Goal: Task Accomplishment & Management: Manage account settings

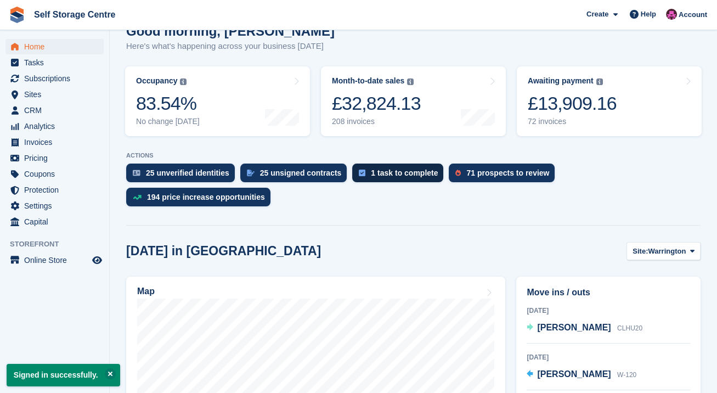
scroll to position [73, 0]
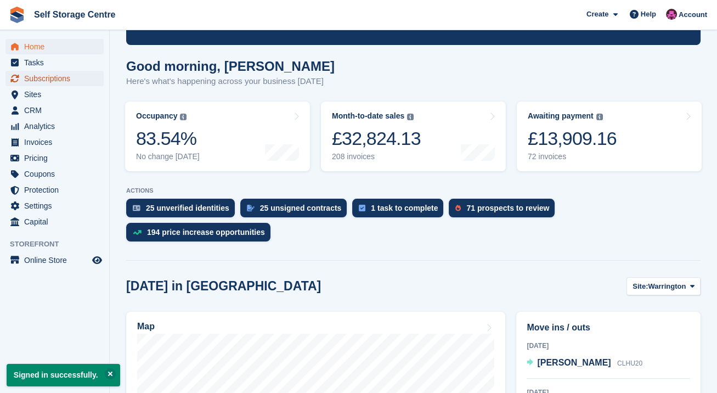
click at [66, 78] on span "Subscriptions" at bounding box center [57, 78] width 66 height 15
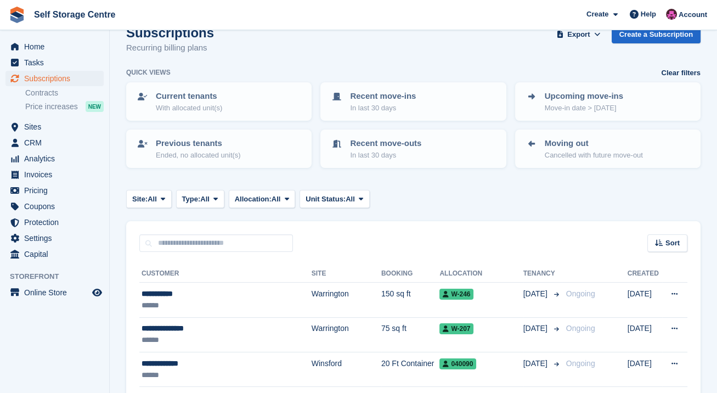
scroll to position [73, 0]
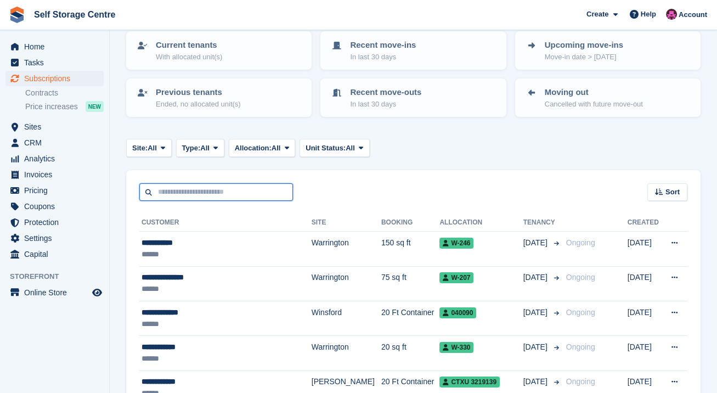
click at [274, 188] on input "text" at bounding box center [216, 192] width 154 height 18
type input "********"
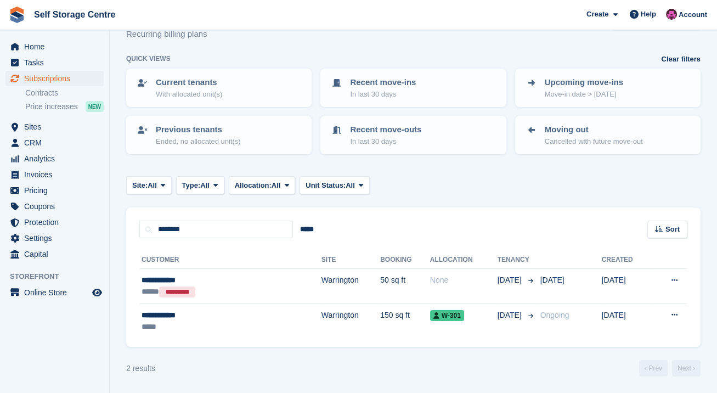
scroll to position [35, 0]
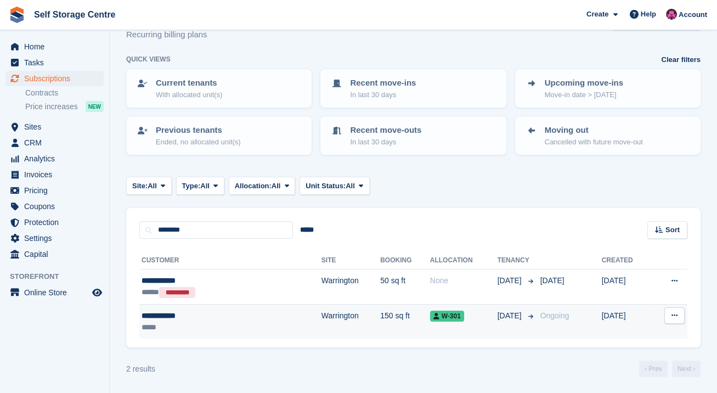
click at [380, 319] on td "150 sq ft" at bounding box center [405, 321] width 50 height 35
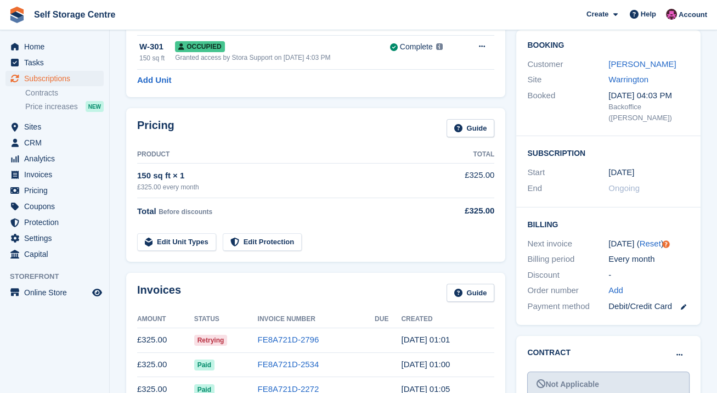
scroll to position [146, 0]
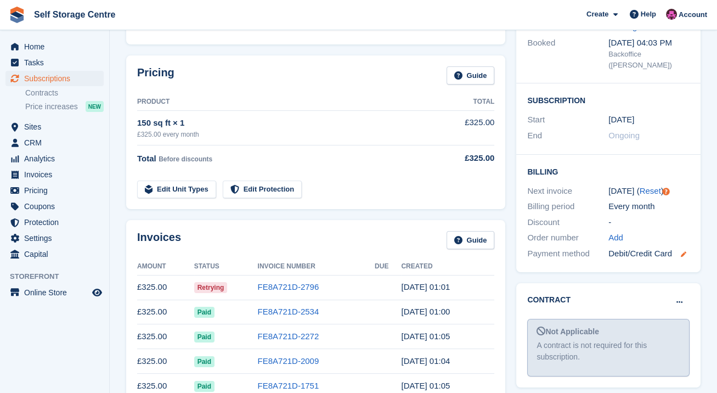
click at [681, 255] on icon at bounding box center [683, 253] width 5 height 5
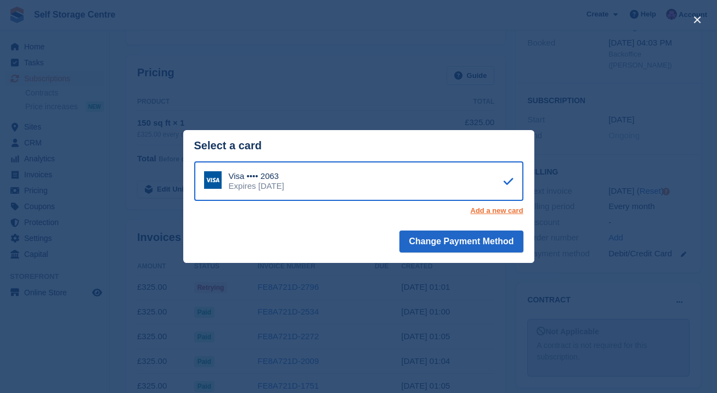
click at [500, 212] on link "Add a new card" at bounding box center [496, 210] width 53 height 9
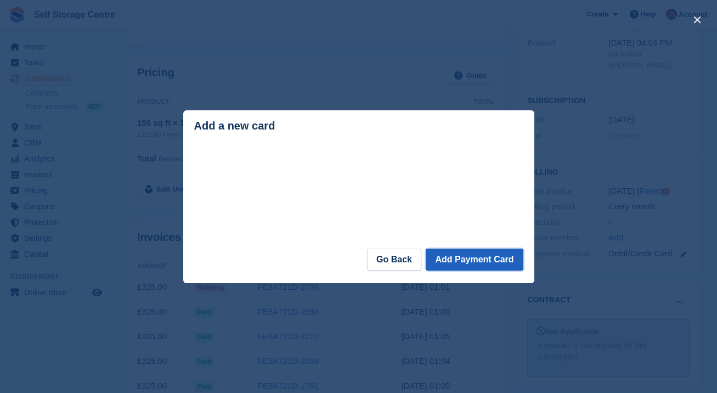
click at [464, 258] on button "Add Payment Card" at bounding box center [474, 260] width 97 height 22
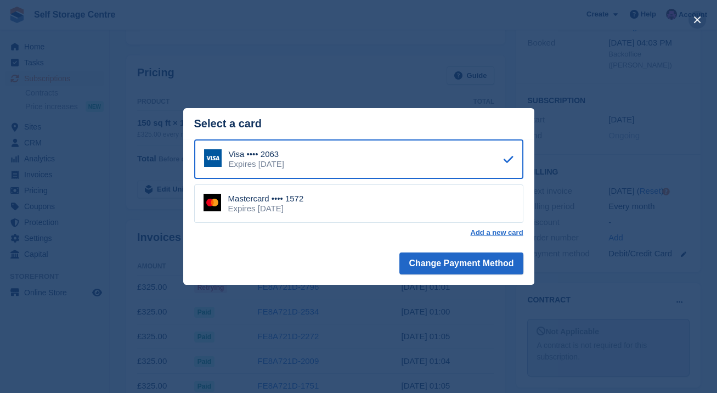
click at [699, 23] on button "close" at bounding box center [698, 20] width 18 height 18
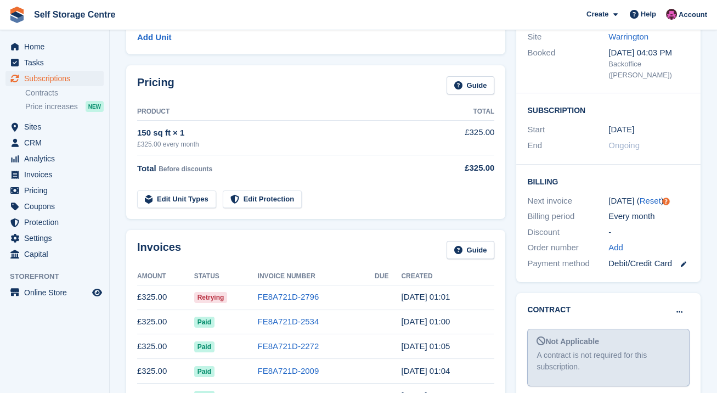
scroll to position [183, 0]
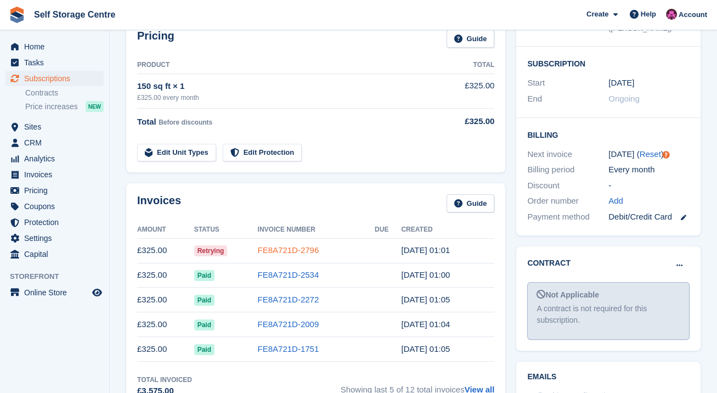
click at [275, 250] on link "FE8A721D-2796" at bounding box center [288, 249] width 61 height 9
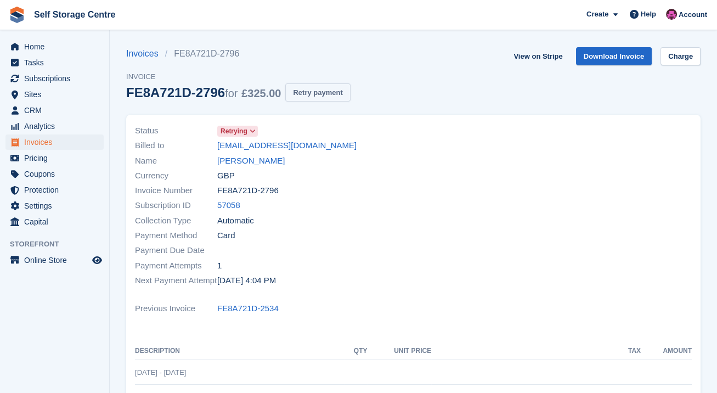
click at [325, 96] on button "Retry payment" at bounding box center [317, 92] width 65 height 18
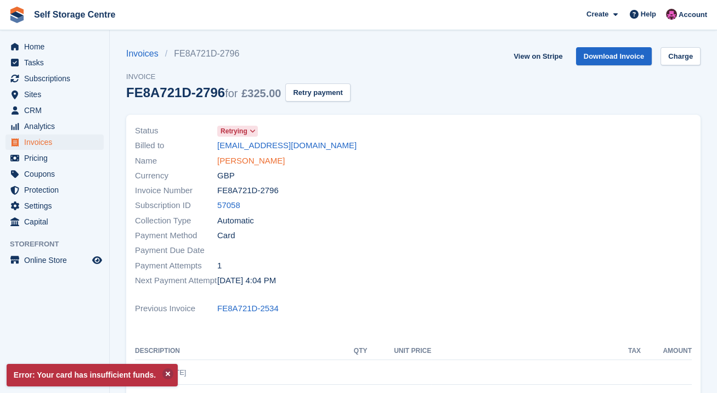
click at [256, 162] on link "Lee Boardman" at bounding box center [250, 161] width 67 height 13
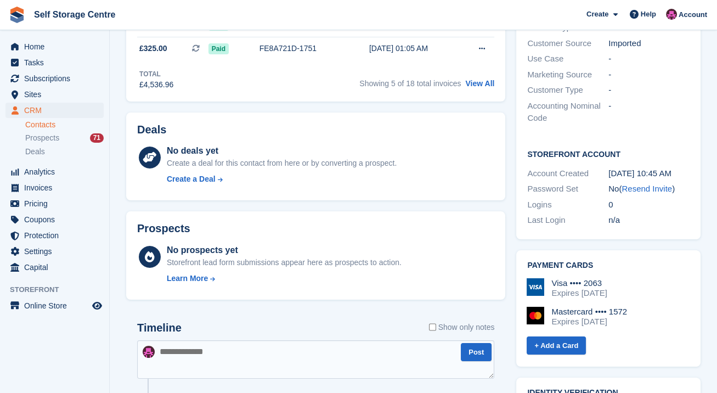
scroll to position [402, 0]
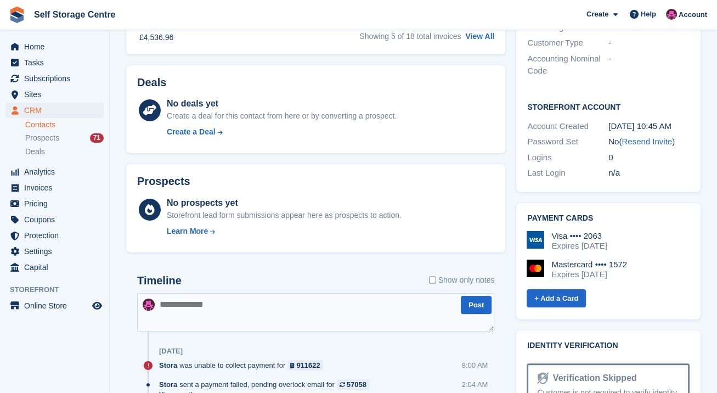
click at [587, 241] on div "Expires April 2028" at bounding box center [578, 246] width 55 height 10
click at [593, 231] on div "Visa •••• 2063" at bounding box center [578, 236] width 55 height 10
click at [565, 214] on h2 "Payment cards" at bounding box center [608, 218] width 162 height 9
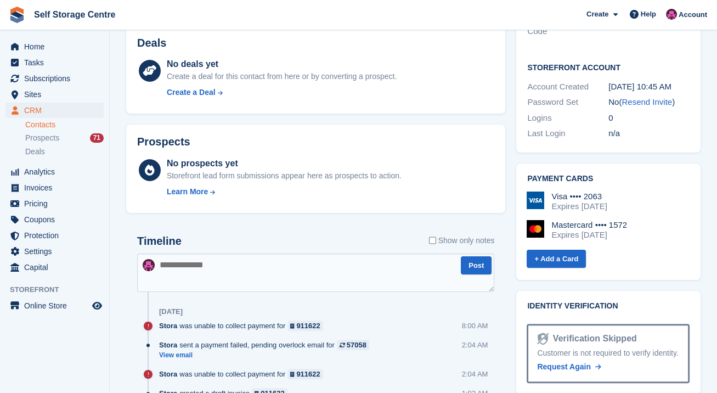
scroll to position [439, 0]
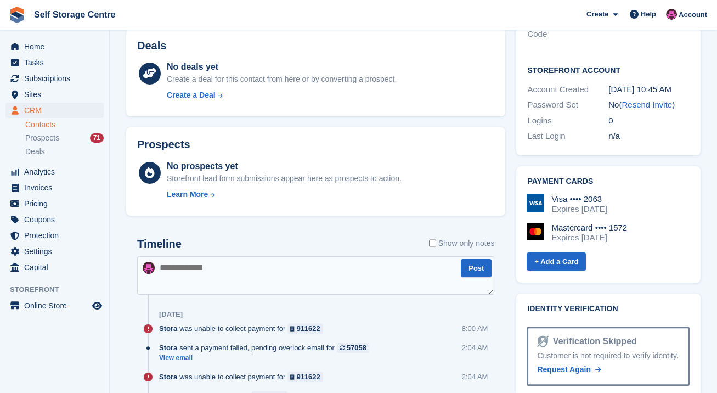
click at [599, 223] on div "Mastercard •••• 1572" at bounding box center [589, 228] width 76 height 10
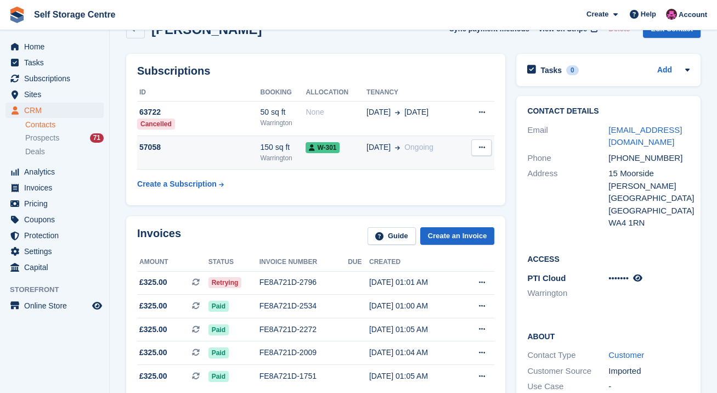
scroll to position [0, 0]
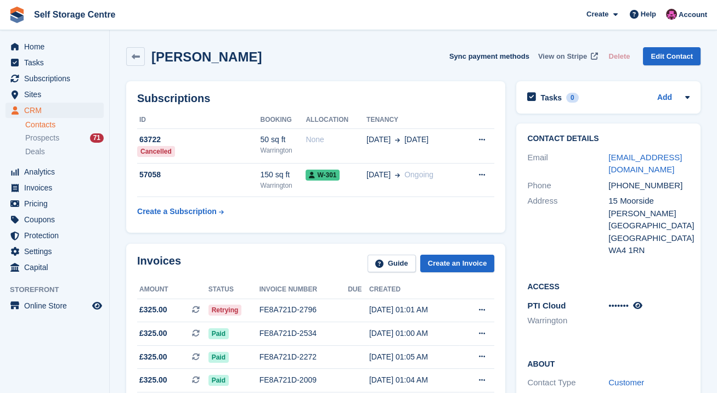
click at [577, 59] on span "View on Stripe" at bounding box center [562, 56] width 49 height 11
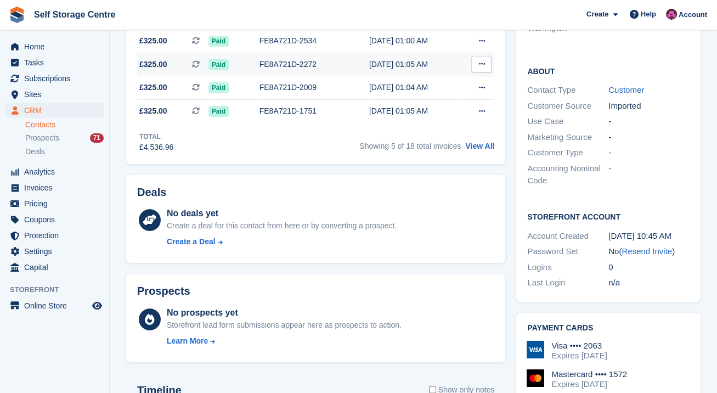
scroll to position [402, 0]
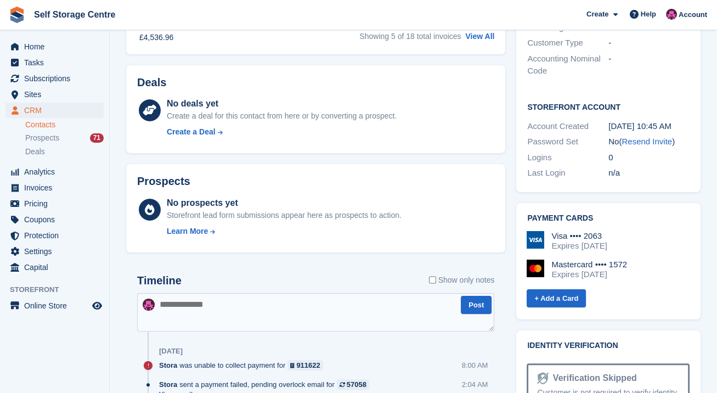
click at [658, 260] on div "Mastercard •••• 1572 Expires March 2030" at bounding box center [608, 270] width 163 height 20
click at [540, 214] on h2 "Payment cards" at bounding box center [608, 218] width 162 height 9
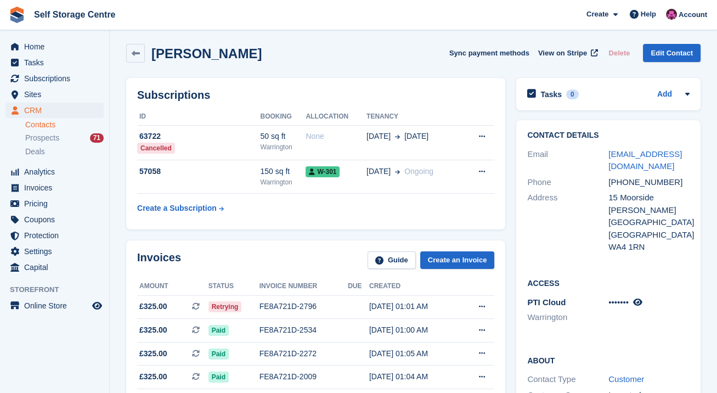
scroll to position [0, 0]
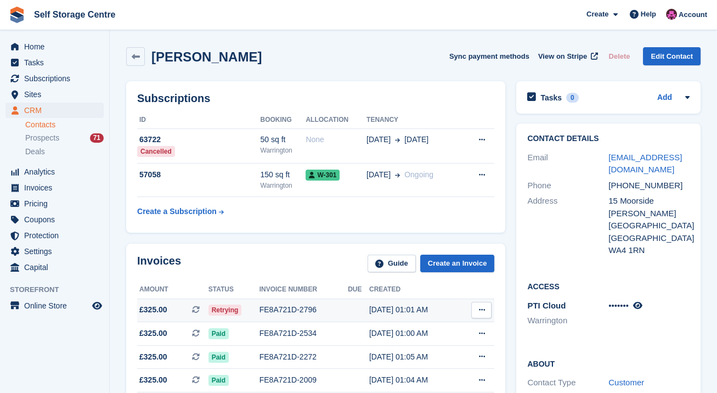
click at [307, 309] on div "FE8A721D-2796" at bounding box center [304, 310] width 88 height 12
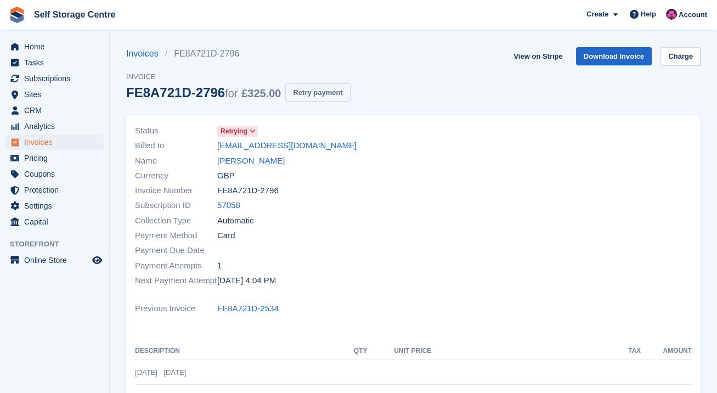
click at [311, 92] on button "Retry payment" at bounding box center [317, 92] width 65 height 18
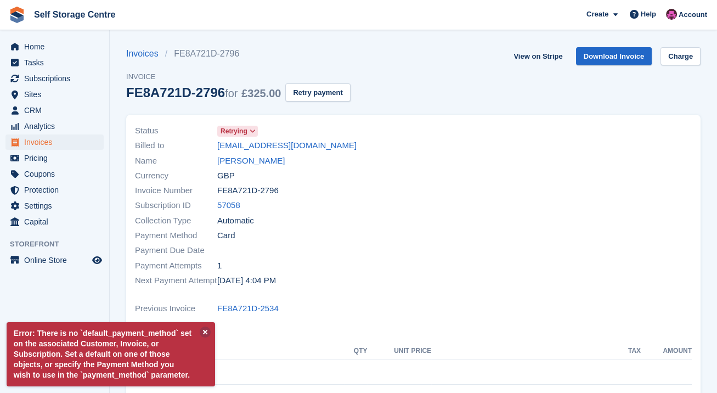
click at [384, 171] on div "Currency GBP" at bounding box center [271, 175] width 272 height 15
click at [477, 87] on div "Invoices FE8A721D-2796 Invoice FE8A721D-2796 for £325.00 Retry payment View on …" at bounding box center [413, 80] width 574 height 67
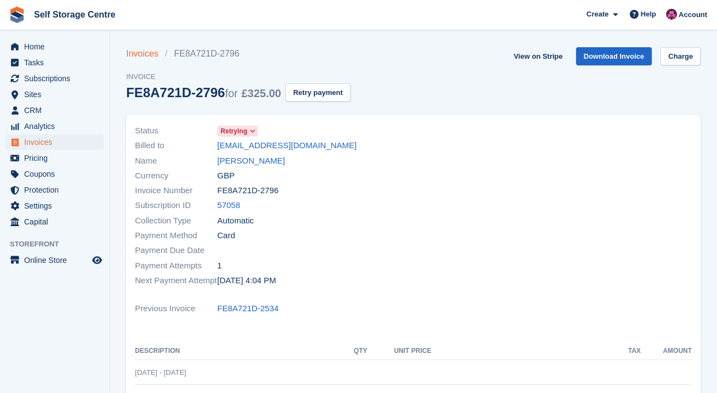
click at [148, 55] on link "Invoices" at bounding box center [145, 53] width 39 height 13
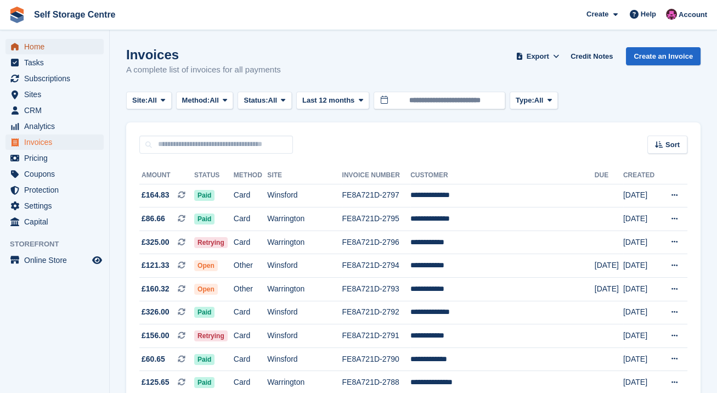
click at [41, 43] on span "Home" at bounding box center [57, 46] width 66 height 15
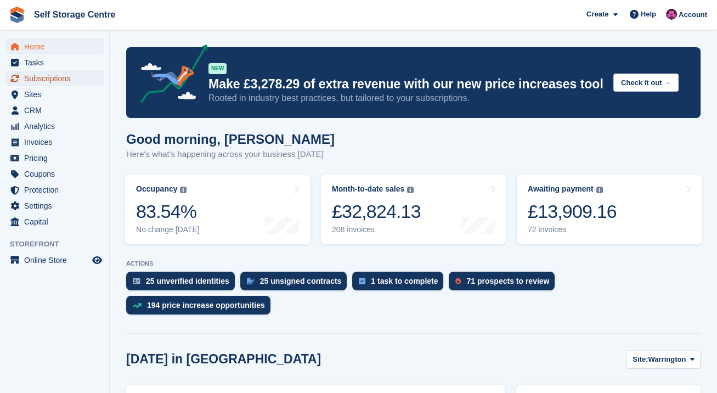
click at [70, 80] on span "Subscriptions" at bounding box center [57, 78] width 66 height 15
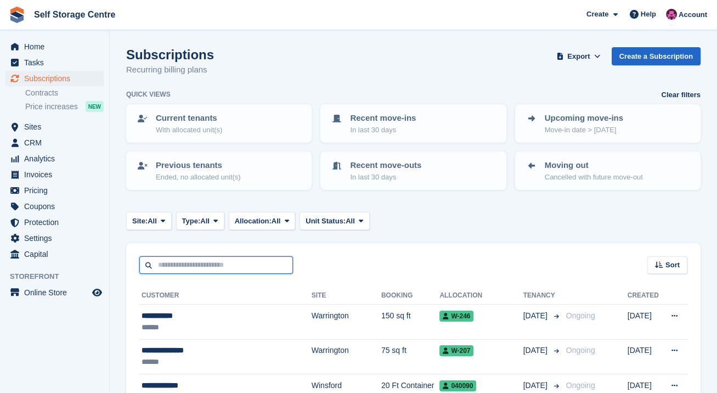
click at [221, 270] on input "text" at bounding box center [216, 265] width 154 height 18
type input "********"
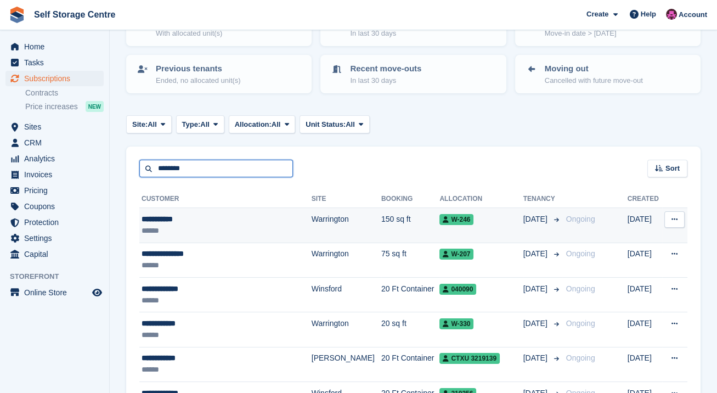
scroll to position [146, 0]
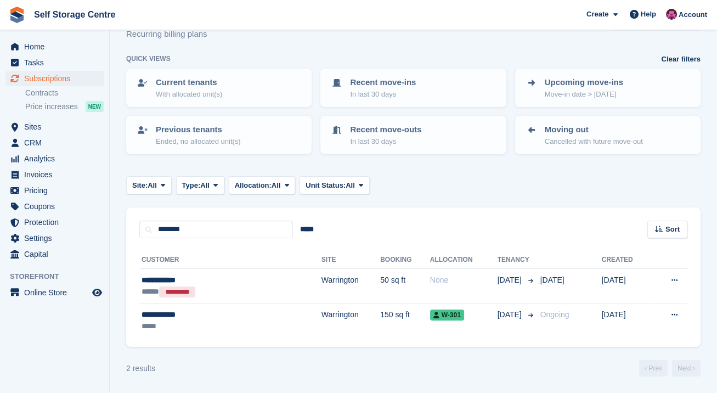
scroll to position [35, 0]
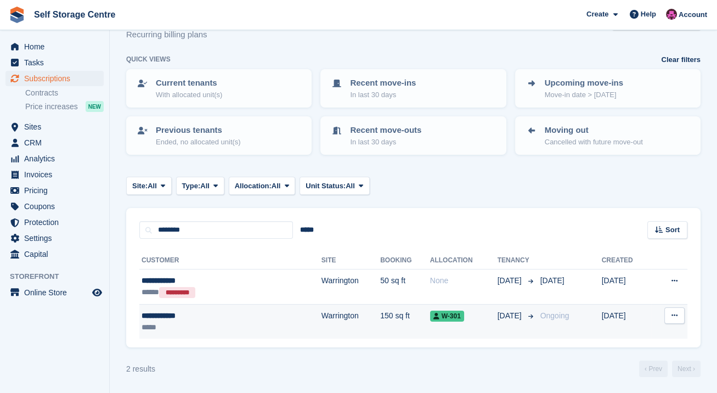
click at [321, 313] on td "Warrington" at bounding box center [350, 321] width 59 height 35
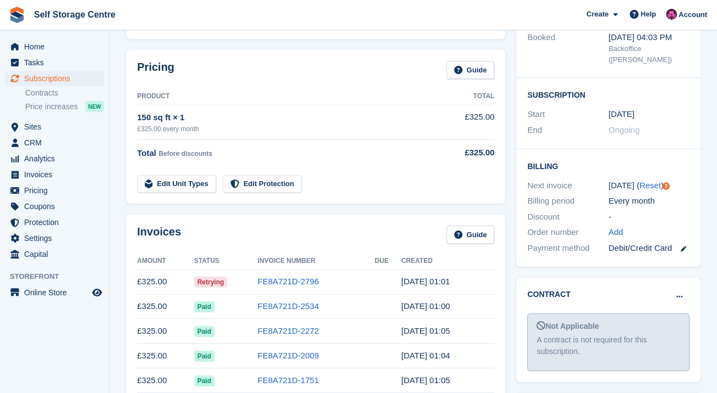
scroll to position [146, 0]
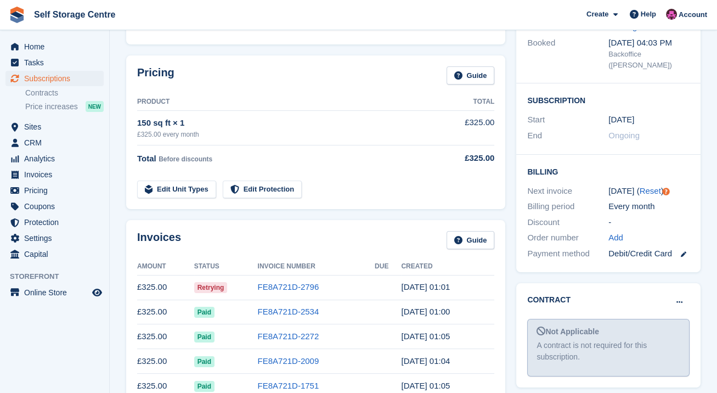
click at [680, 254] on link at bounding box center [679, 253] width 14 height 13
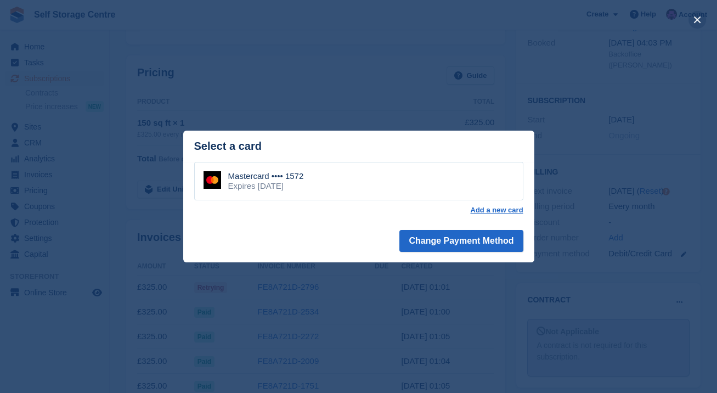
click at [696, 19] on button "close" at bounding box center [698, 20] width 18 height 18
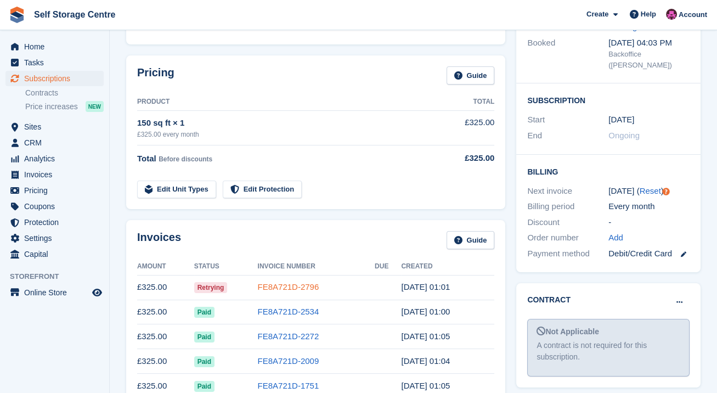
click at [275, 285] on link "FE8A721D-2796" at bounding box center [288, 286] width 61 height 9
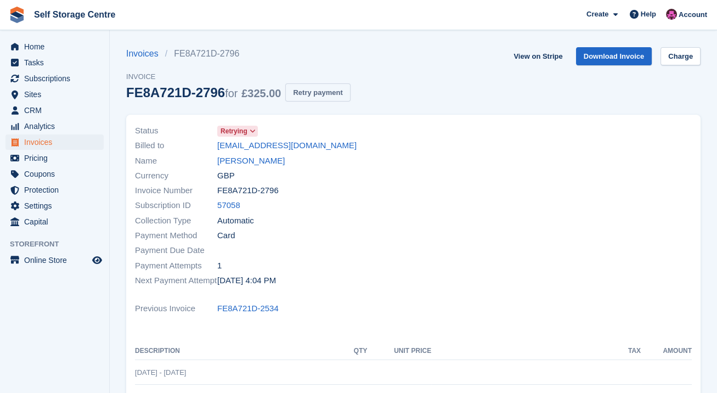
click at [312, 94] on button "Retry payment" at bounding box center [317, 92] width 65 height 18
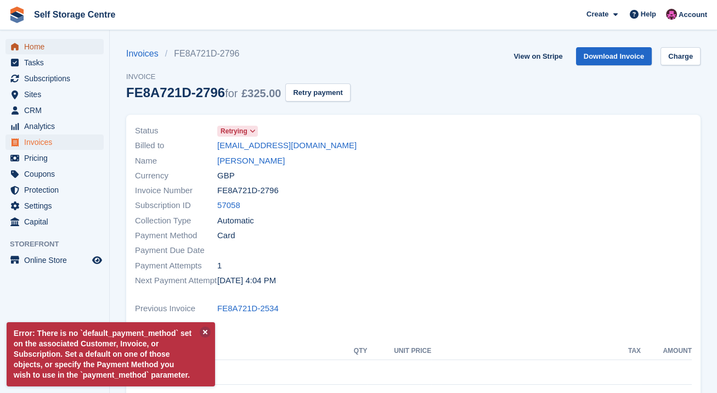
click at [32, 50] on span "Home" at bounding box center [57, 46] width 66 height 15
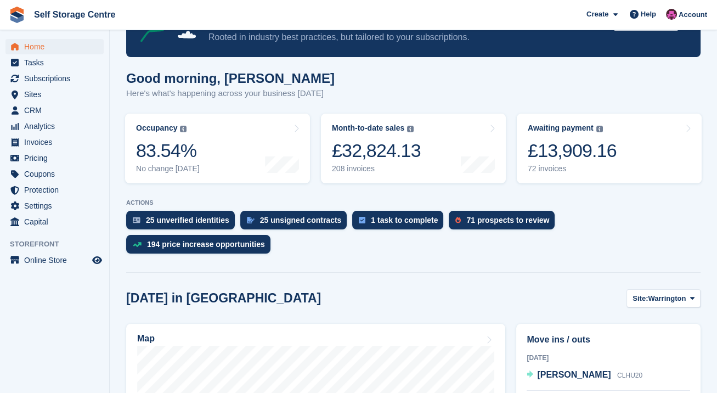
scroll to position [36, 0]
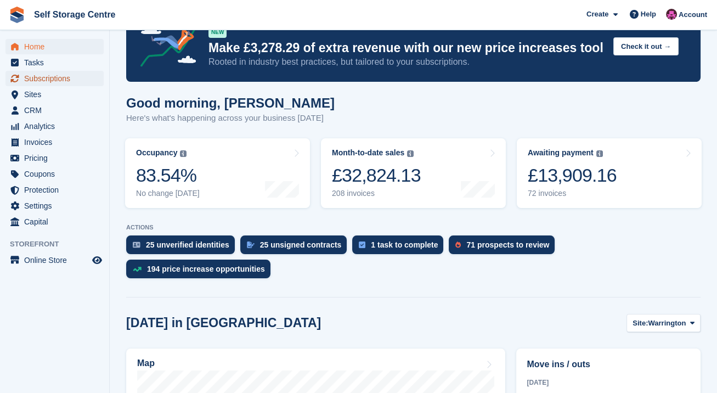
click at [61, 80] on span "Subscriptions" at bounding box center [57, 78] width 66 height 15
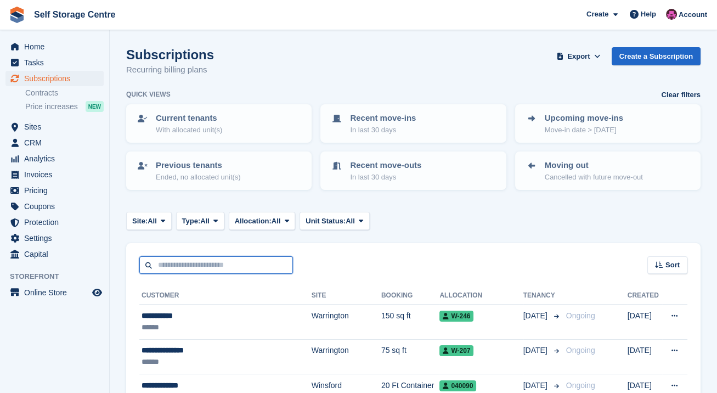
click at [286, 268] on input "text" at bounding box center [216, 265] width 154 height 18
type input "********"
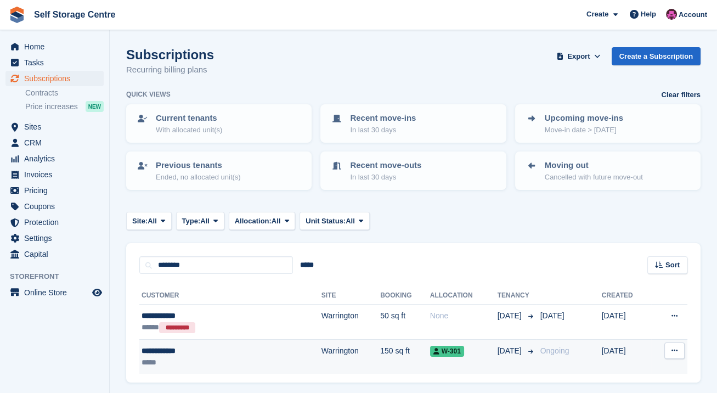
click at [321, 347] on td "Warrington" at bounding box center [350, 356] width 59 height 35
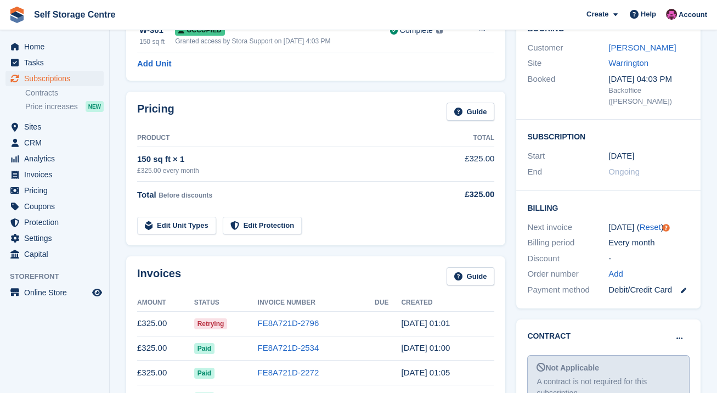
scroll to position [219, 0]
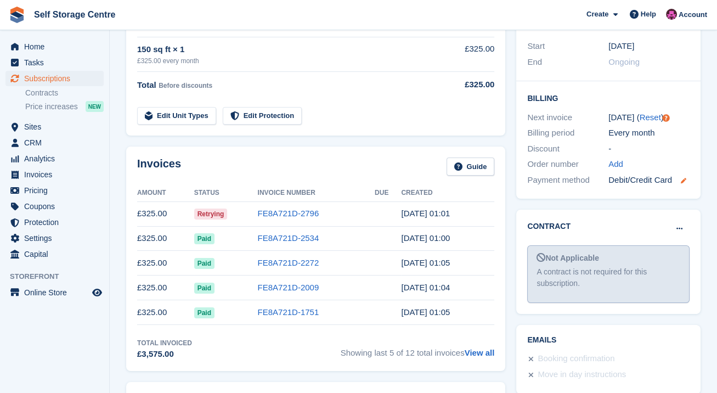
click at [682, 183] on icon at bounding box center [683, 180] width 5 height 5
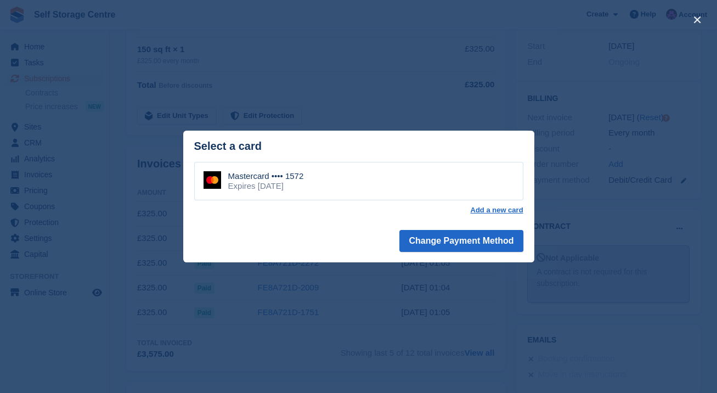
click at [320, 183] on div "Mastercard •••• 1572 Expires [DATE]" at bounding box center [358, 181] width 329 height 38
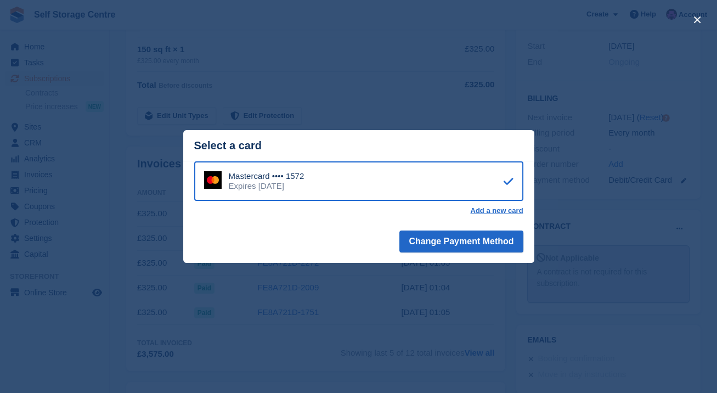
click at [320, 183] on div "Mastercard •••• 1572 Expires [DATE]" at bounding box center [358, 181] width 329 height 40
click at [698, 21] on button "close" at bounding box center [698, 20] width 18 height 18
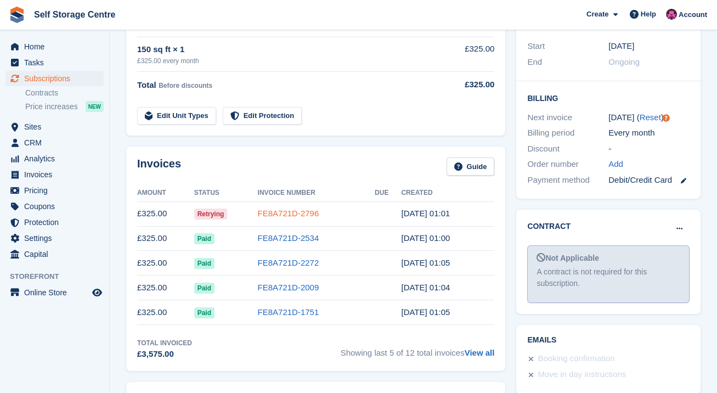
click at [266, 215] on link "FE8A721D-2796" at bounding box center [288, 212] width 61 height 9
